Goal: Find specific page/section: Find specific page/section

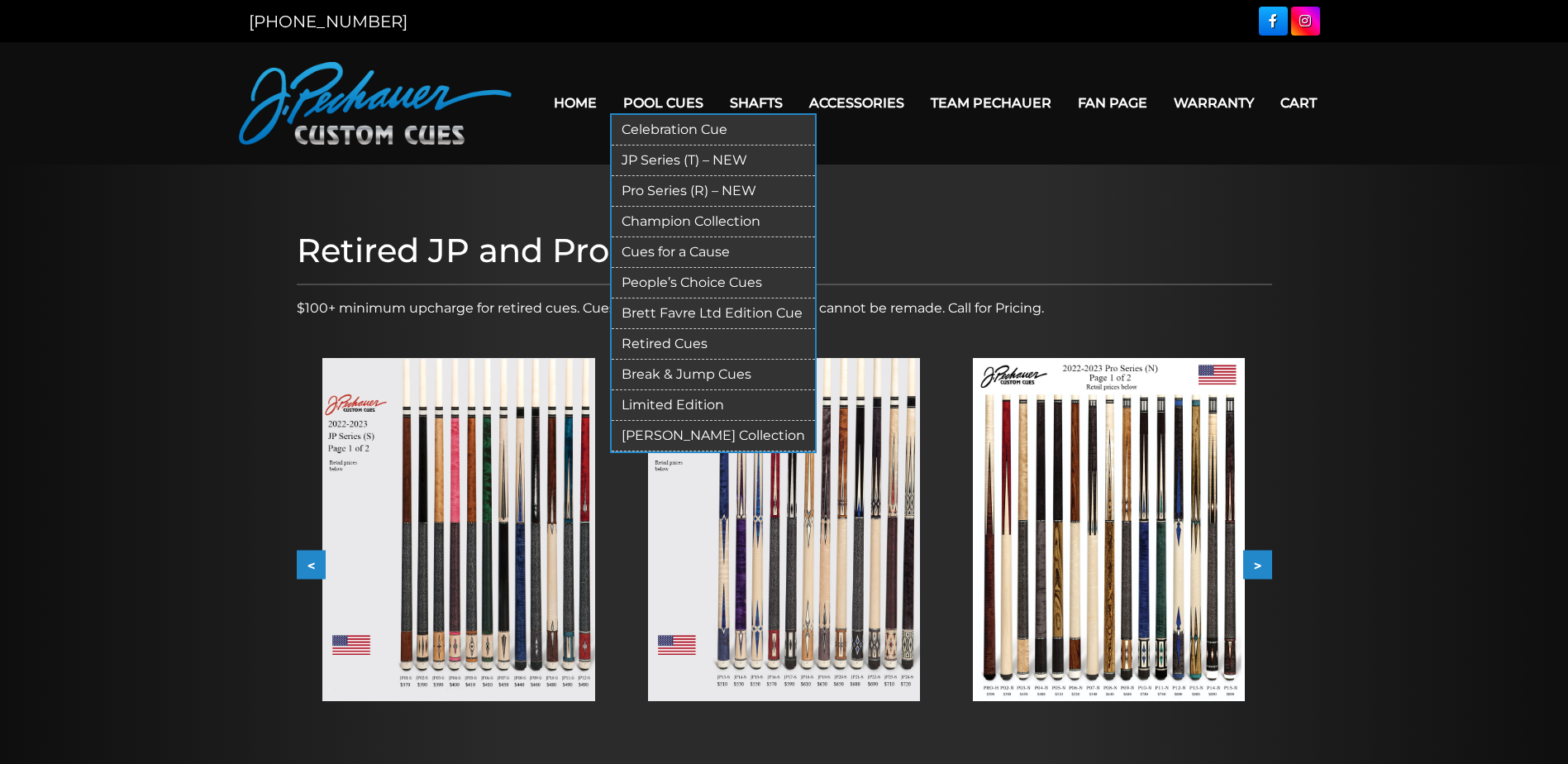
click at [657, 87] on link "Pool Cues" at bounding box center [663, 103] width 107 height 42
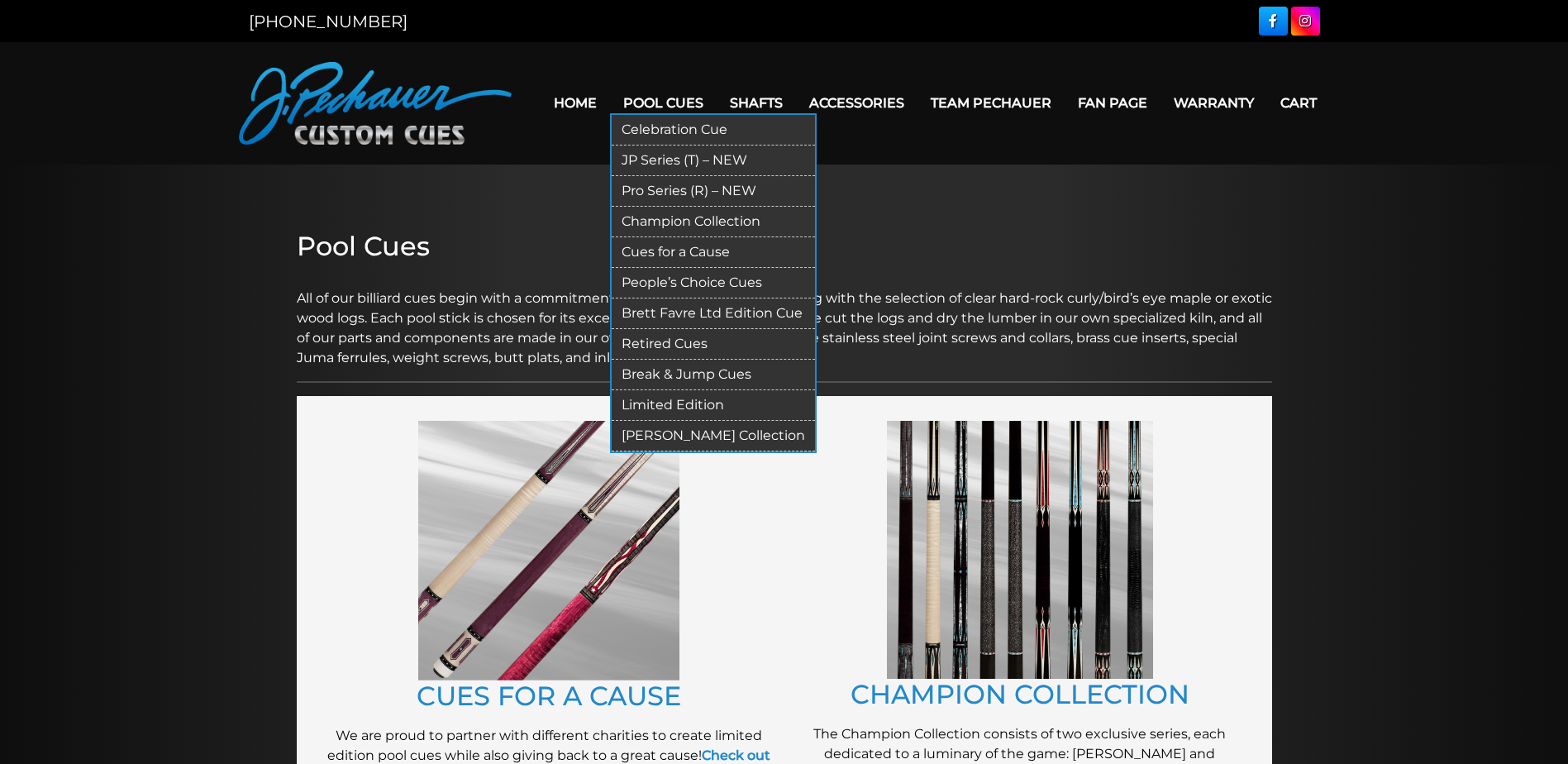
click at [669, 337] on link "Retired Cues" at bounding box center [713, 344] width 203 height 30
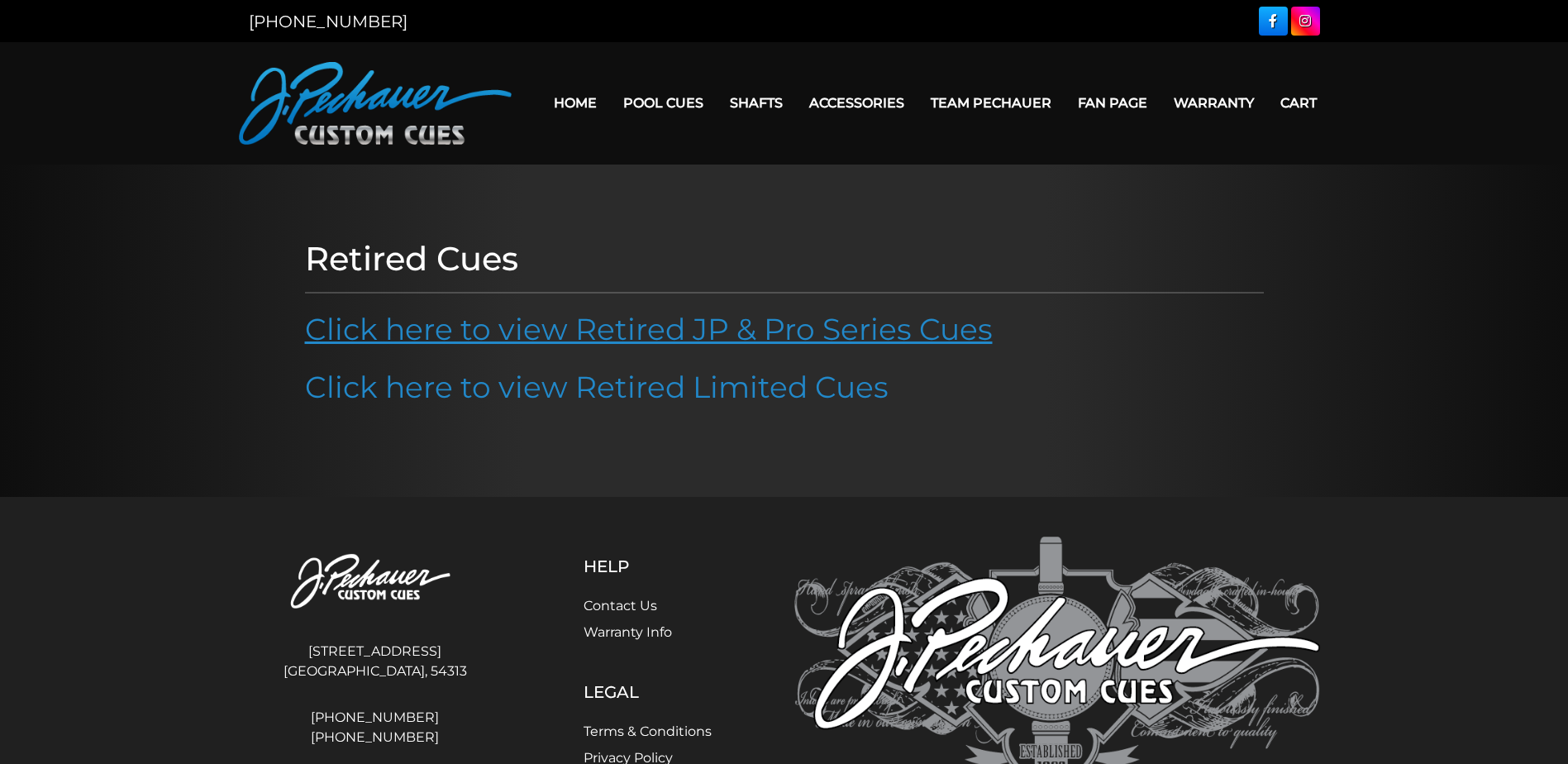
click at [498, 338] on link "Click here to view Retired JP & Pro Series Cues" at bounding box center [648, 328] width 687 height 36
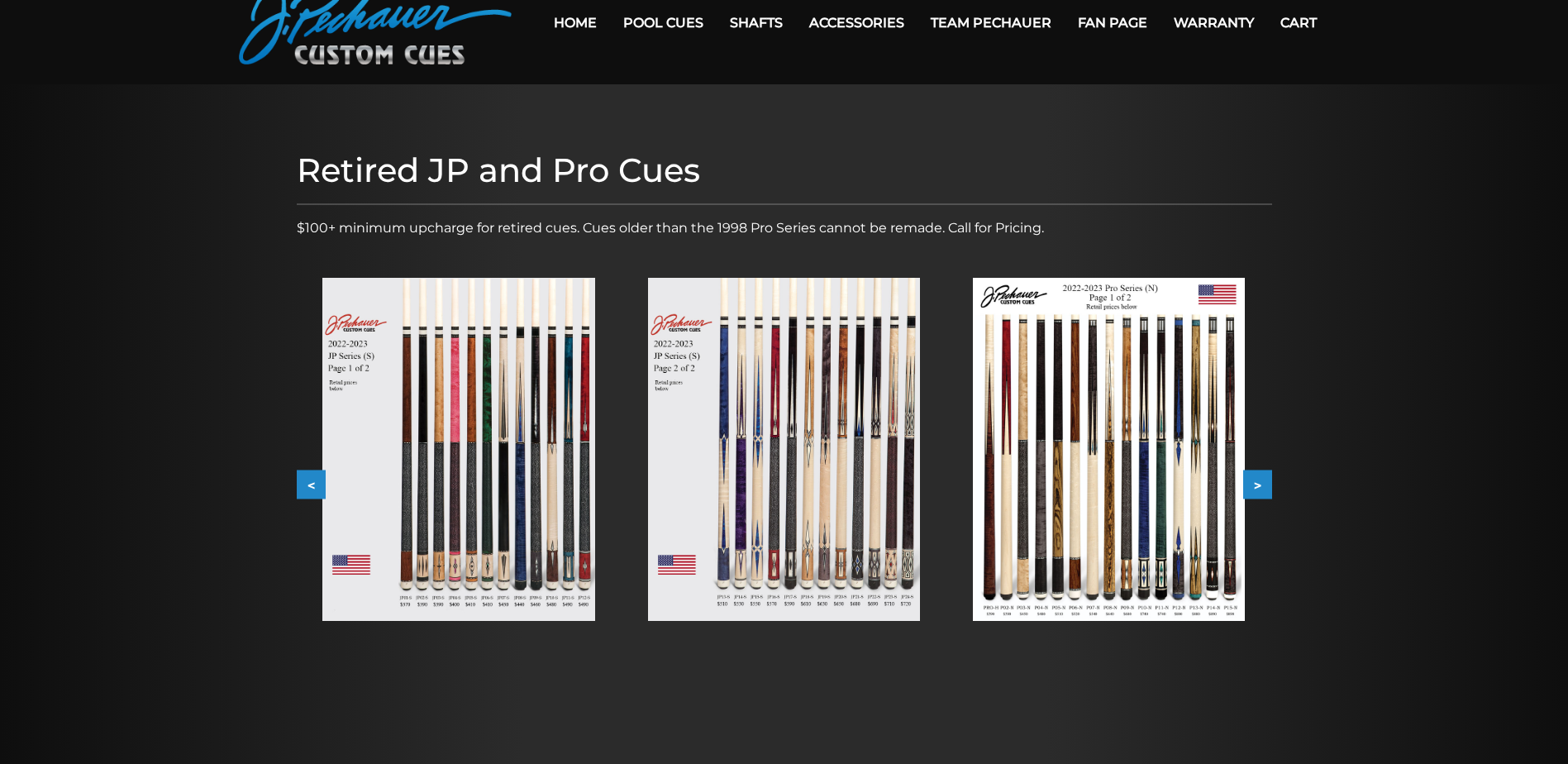
scroll to position [83, 0]
